Goal: Information Seeking & Learning: Learn about a topic

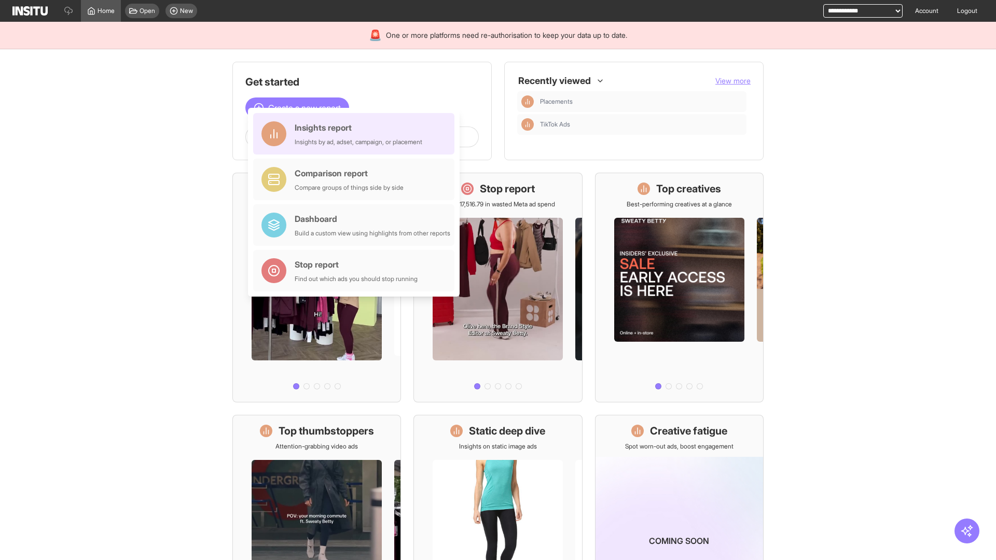
click at [357, 134] on div "Insights report Insights by ad, adset, campaign, or placement" at bounding box center [359, 133] width 128 height 25
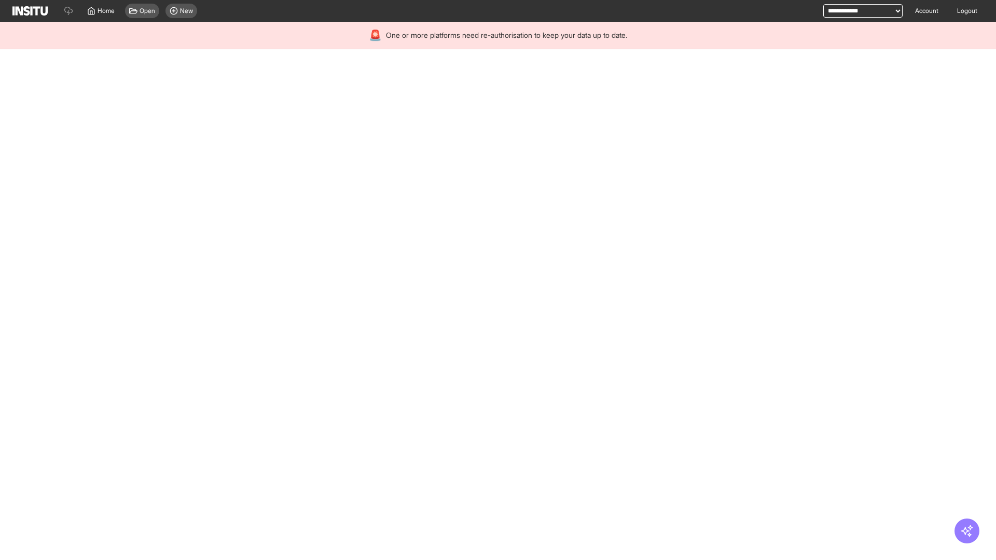
select select "**"
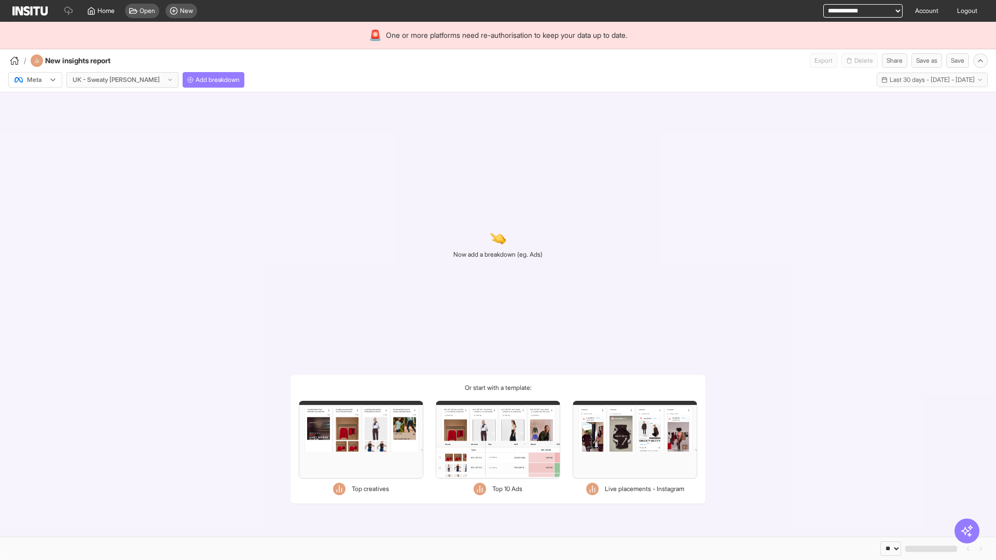
click at [35, 80] on div at bounding box center [27, 80] width 29 height 10
click at [35, 102] on span "Meta" at bounding box center [35, 102] width 14 height 9
click at [196, 80] on span "Add breakdown" at bounding box center [218, 80] width 44 height 8
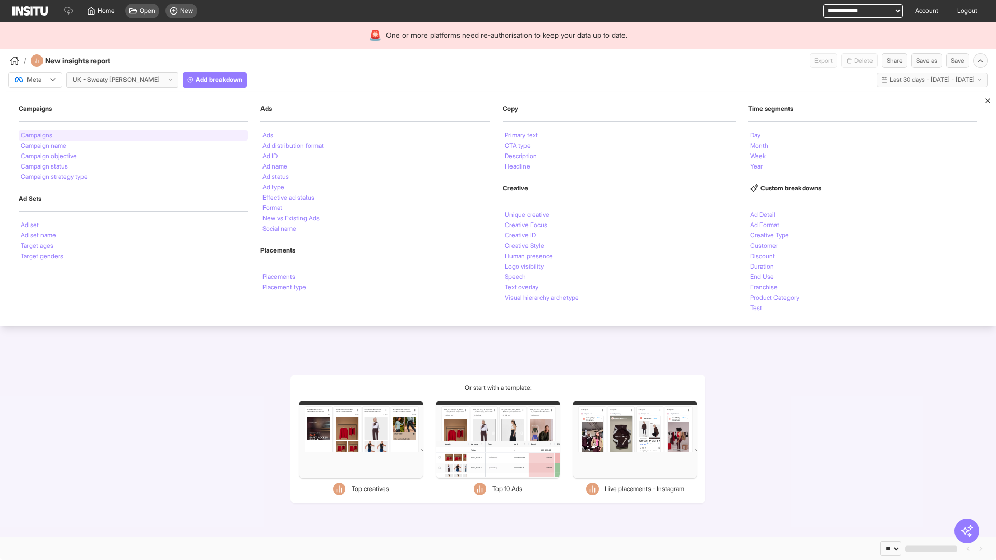
click at [37, 135] on li "Campaigns" at bounding box center [37, 135] width 32 height 6
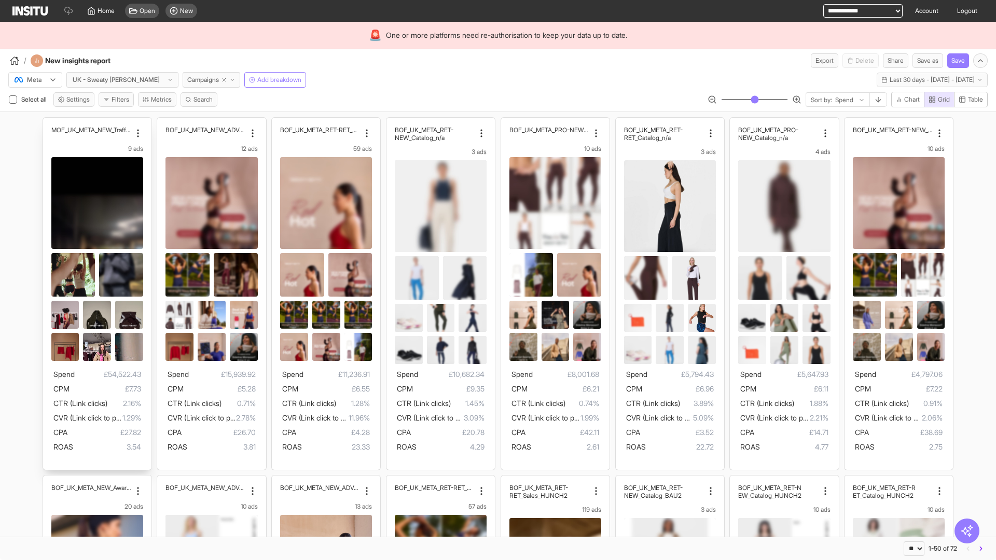
click at [48, 122] on div "MOF_UK_META_NEW_Traffic_July25 9 ads Spend £54,522.43 CPM £7.73 CTR (Link click…" at bounding box center [97, 294] width 108 height 352
